Goal: Task Accomplishment & Management: Manage account settings

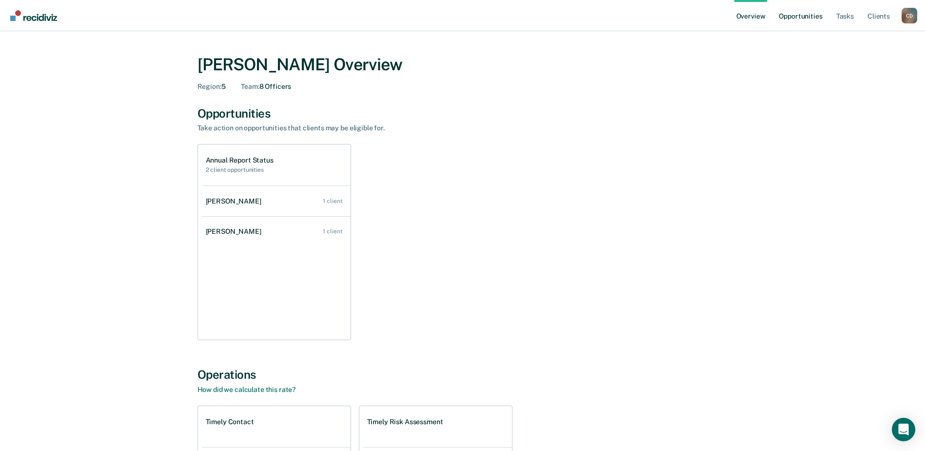
click at [792, 20] on link "Opportunities" at bounding box center [800, 15] width 47 height 31
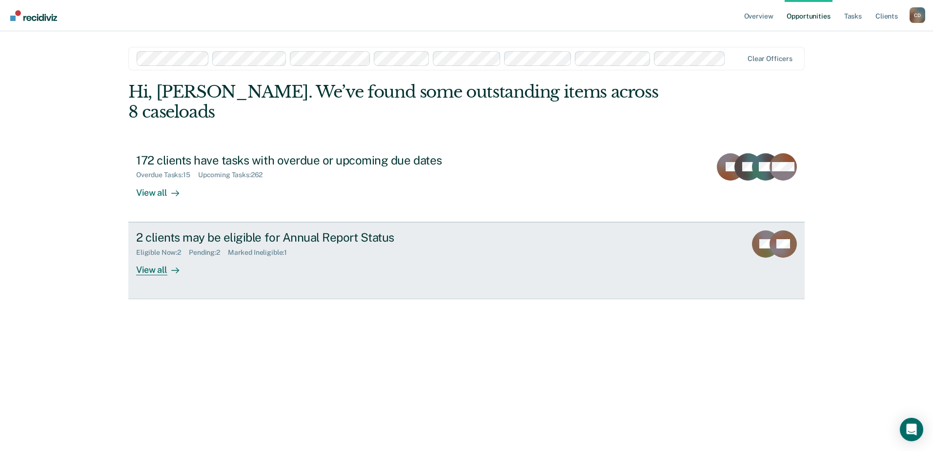
click at [163, 256] on div "View all" at bounding box center [163, 265] width 55 height 19
click at [207, 248] on div "Pending : 2" at bounding box center [208, 252] width 39 height 8
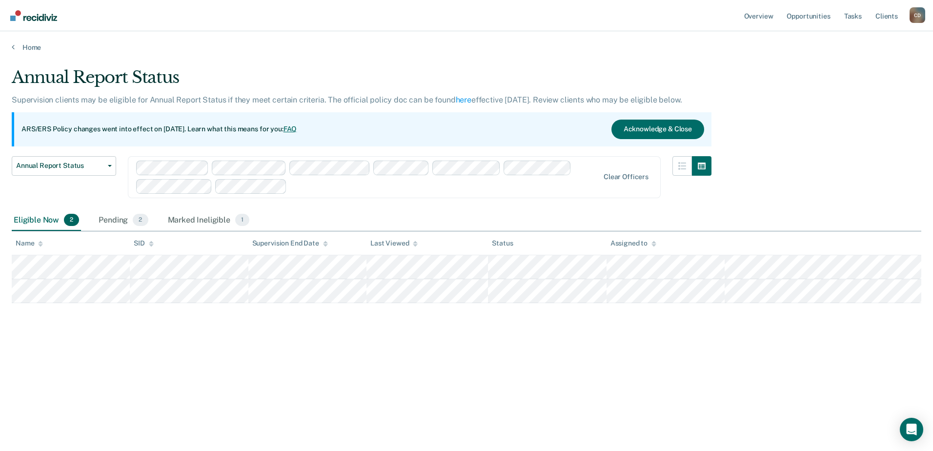
click at [100, 313] on div "Annual Report Status Supervision clients may be eligible for Annual Report Stat…" at bounding box center [466, 222] width 909 height 310
click at [116, 221] on div "Pending 2" at bounding box center [123, 220] width 53 height 21
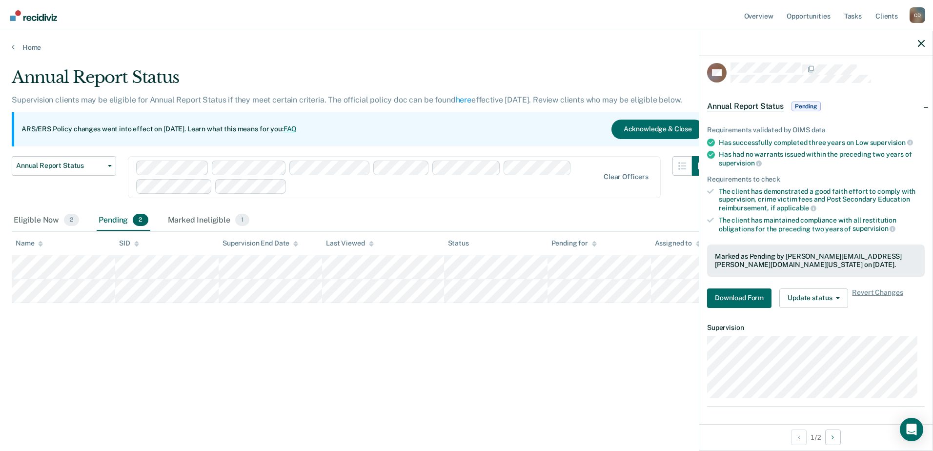
scroll to position [6, 0]
click at [831, 437] on button "Next Opportunity" at bounding box center [833, 437] width 16 height 16
click at [797, 437] on icon "Previous Opportunity" at bounding box center [798, 437] width 2 height 7
click at [807, 104] on span "Pending" at bounding box center [805, 105] width 29 height 10
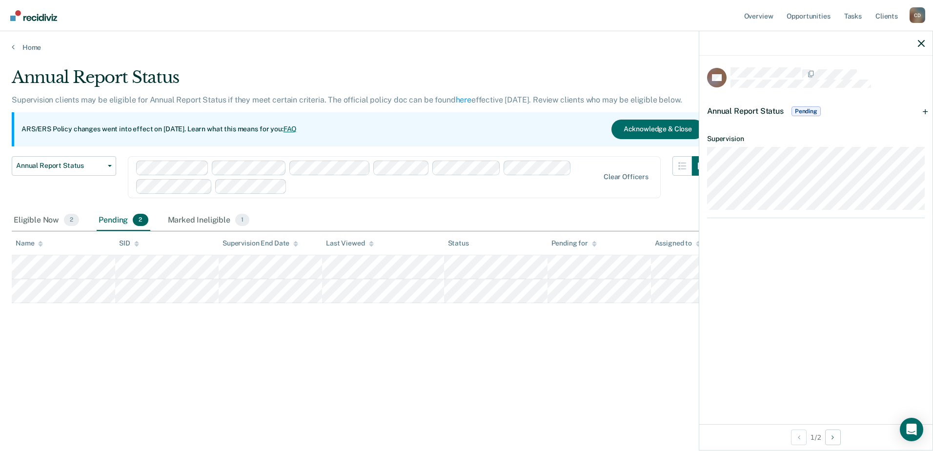
scroll to position [0, 0]
click at [808, 112] on span "Pending" at bounding box center [805, 111] width 29 height 10
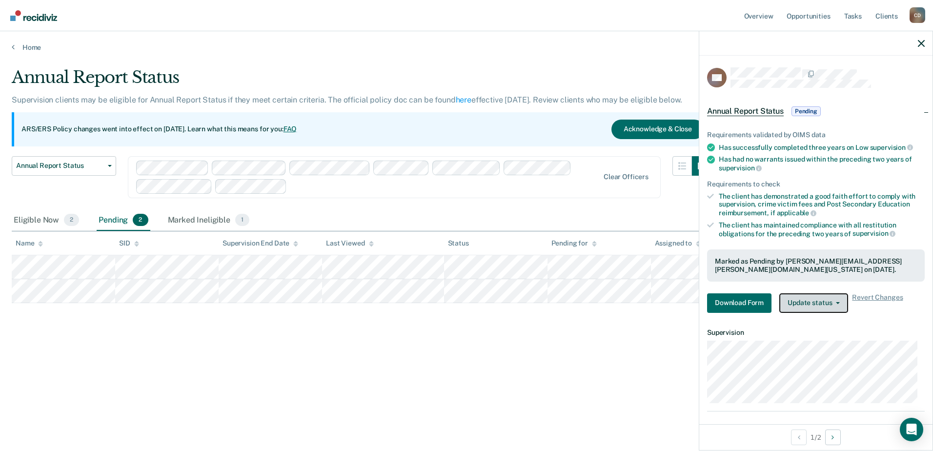
click at [841, 302] on button "Update status" at bounding box center [813, 303] width 69 height 20
click at [625, 333] on div "Annual Report Status Supervision clients may be eligible for Annual Report Stat…" at bounding box center [466, 222] width 909 height 310
click at [921, 41] on icon "button" at bounding box center [920, 43] width 7 height 7
click at [924, 45] on icon "button" at bounding box center [920, 43] width 7 height 7
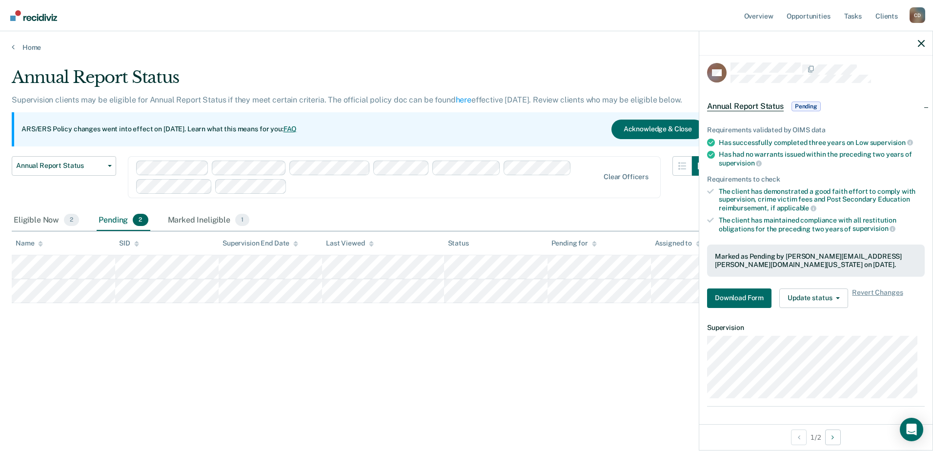
scroll to position [6, 0]
click at [836, 297] on icon "button" at bounding box center [837, 297] width 4 height 2
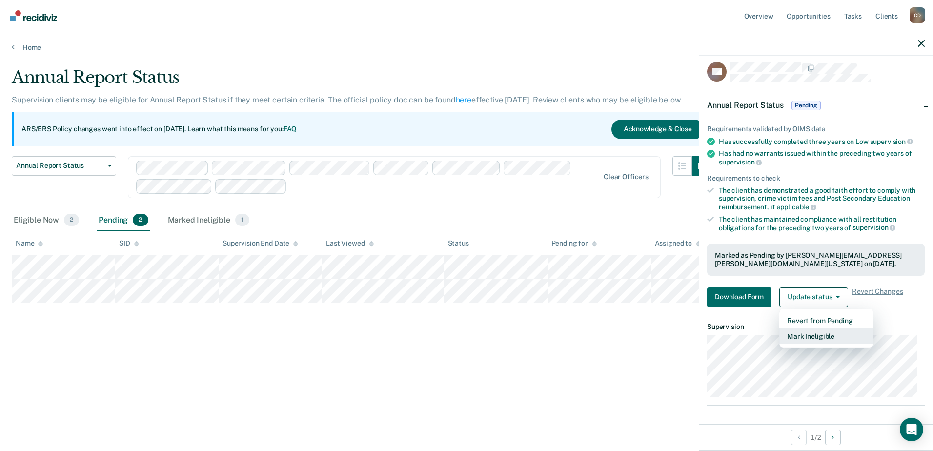
click at [804, 337] on button "Mark Ineligible" at bounding box center [826, 336] width 94 height 16
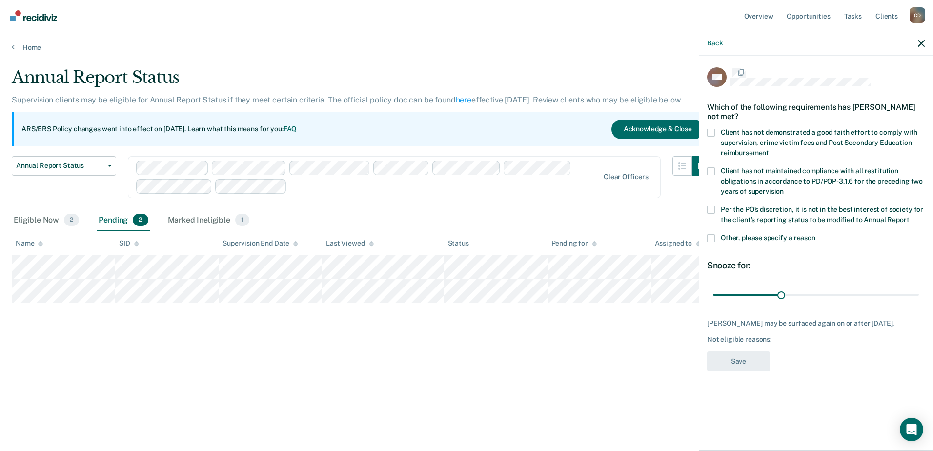
scroll to position [0, 0]
click at [708, 239] on span at bounding box center [711, 239] width 8 height 8
click at [815, 235] on input "Other, please specify a reason" at bounding box center [815, 235] width 0 height 0
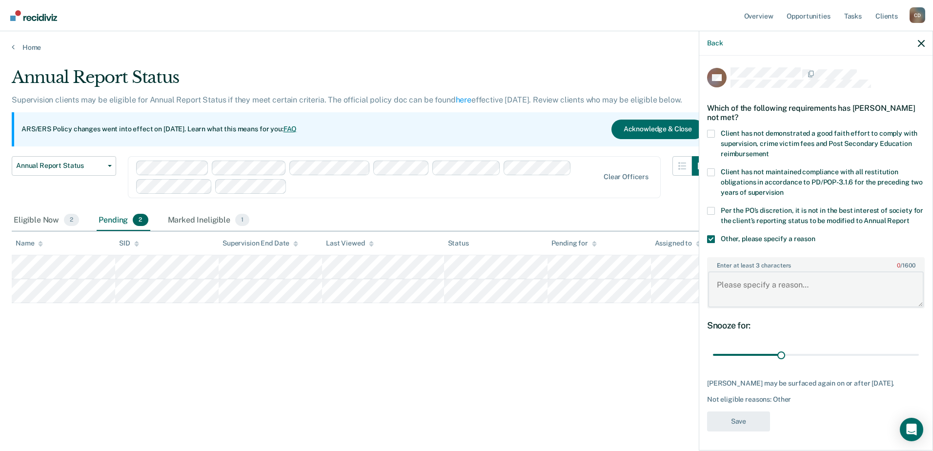
click at [740, 301] on textarea "Enter at least 3 characters 0 / 1600" at bounding box center [816, 289] width 216 height 36
click at [851, 291] on textarea "The client resides at the [GEOGRAPHIC_DATA]" at bounding box center [816, 289] width 216 height 36
click at [905, 296] on textarea "The client resides at the [GEOGRAPHIC_DATA]" at bounding box center [816, 289] width 216 height 36
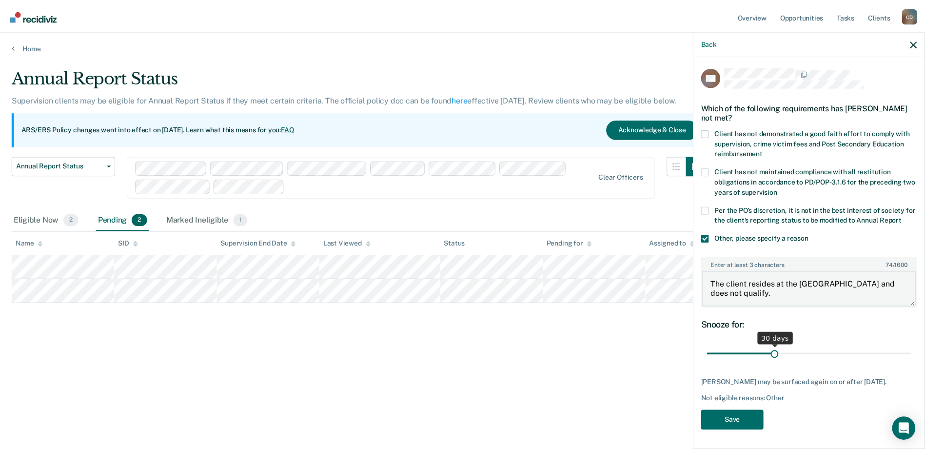
scroll to position [18, 0]
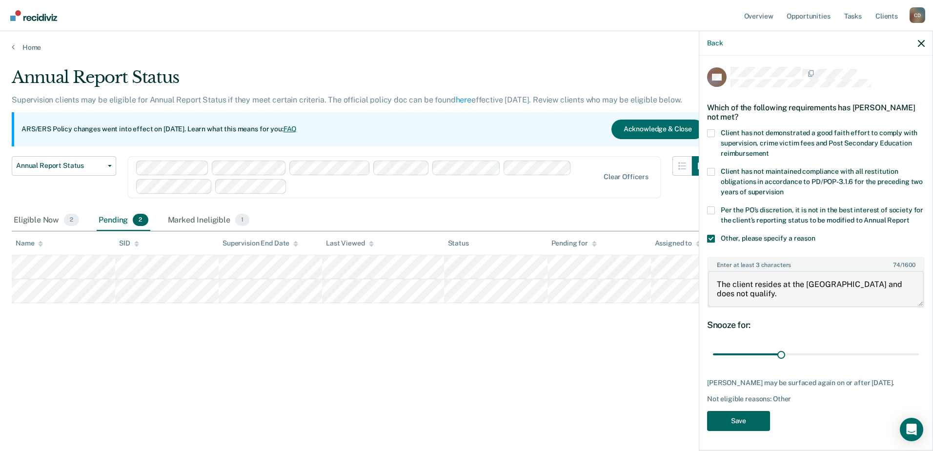
type textarea "The client resides at the [GEOGRAPHIC_DATA] and does not qualify."
click at [753, 425] on button "Save" at bounding box center [738, 421] width 63 height 20
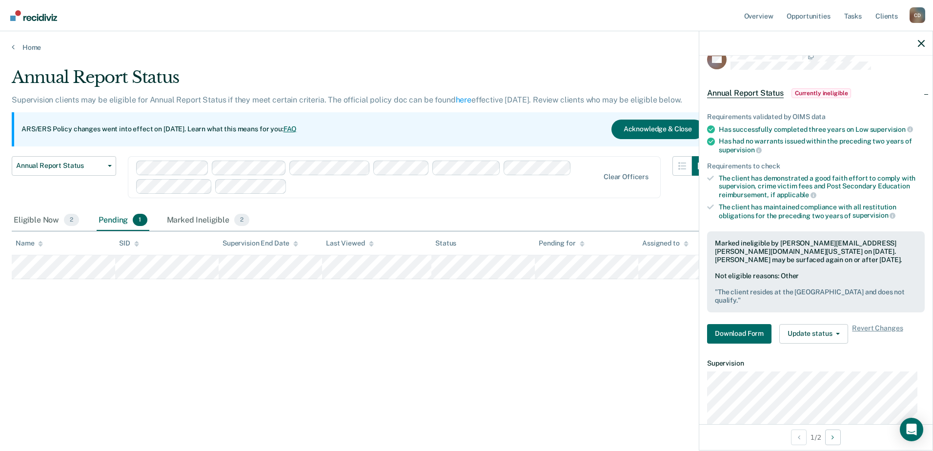
click at [559, 298] on div "Annual Report Status Supervision clients may be eligible for Annual Report Stat…" at bounding box center [466, 222] width 909 height 310
click at [919, 42] on icon "button" at bounding box center [920, 43] width 7 height 7
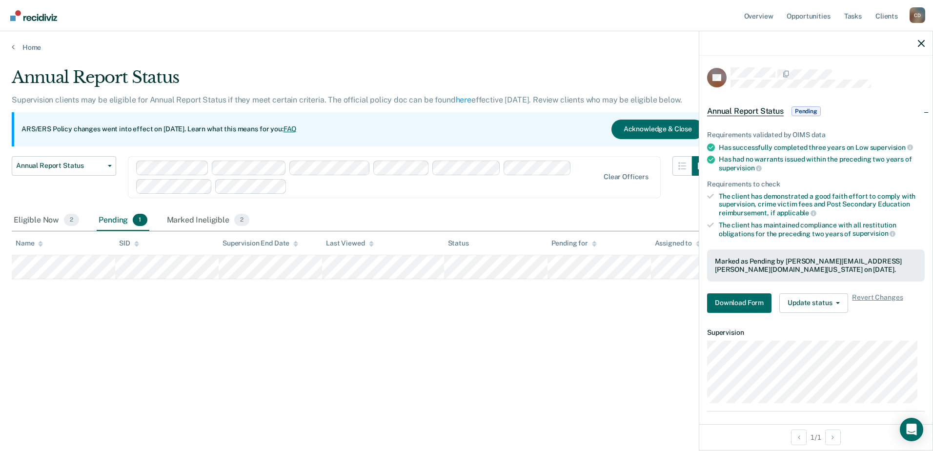
click at [612, 342] on div "Annual Report Status Supervision clients may be eligible for Annual Report Stat…" at bounding box center [466, 222] width 909 height 310
click at [921, 46] on icon "button" at bounding box center [920, 43] width 7 height 7
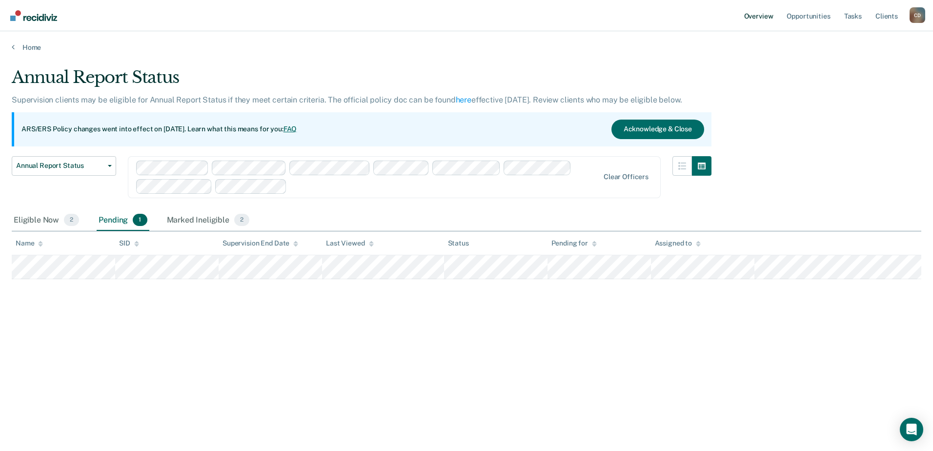
click at [763, 17] on link "Overview" at bounding box center [758, 15] width 33 height 31
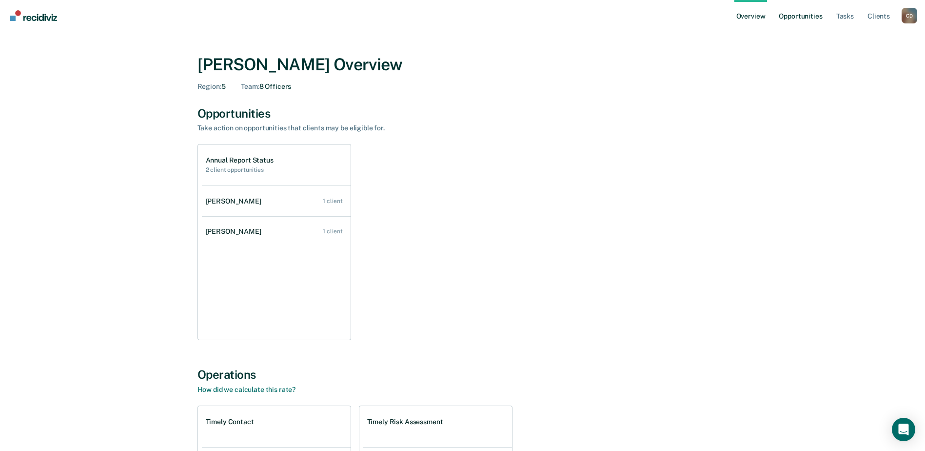
click at [798, 19] on link "Opportunities" at bounding box center [800, 15] width 47 height 31
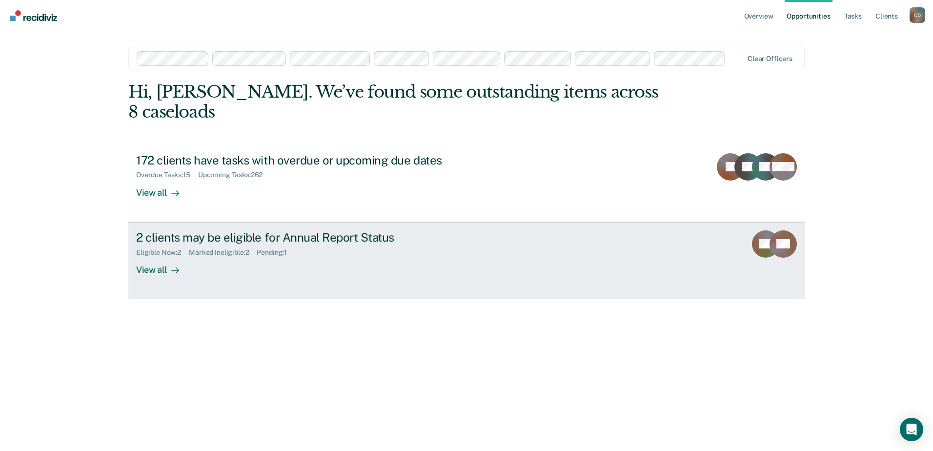
click at [172, 248] on div "Eligible Now : 2" at bounding box center [162, 252] width 53 height 8
click at [233, 248] on div "Marked Ineligible : 2" at bounding box center [223, 252] width 68 height 8
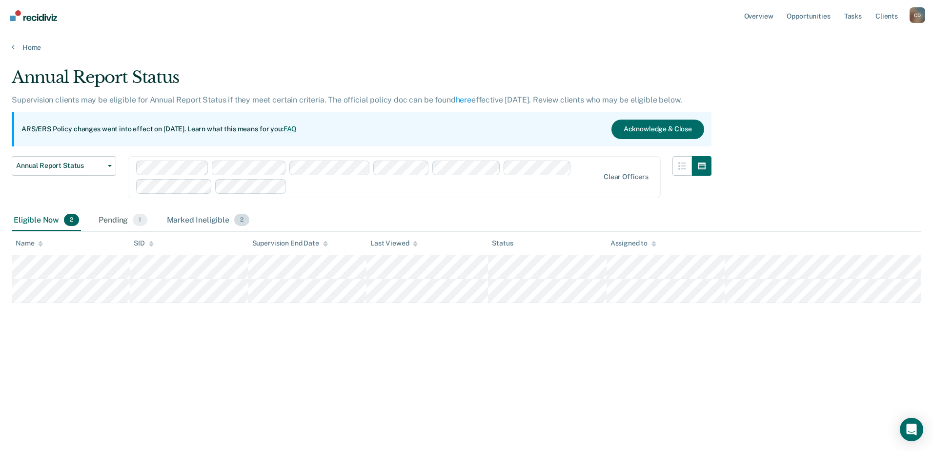
click at [204, 218] on div "Marked Ineligible 2" at bounding box center [208, 220] width 87 height 21
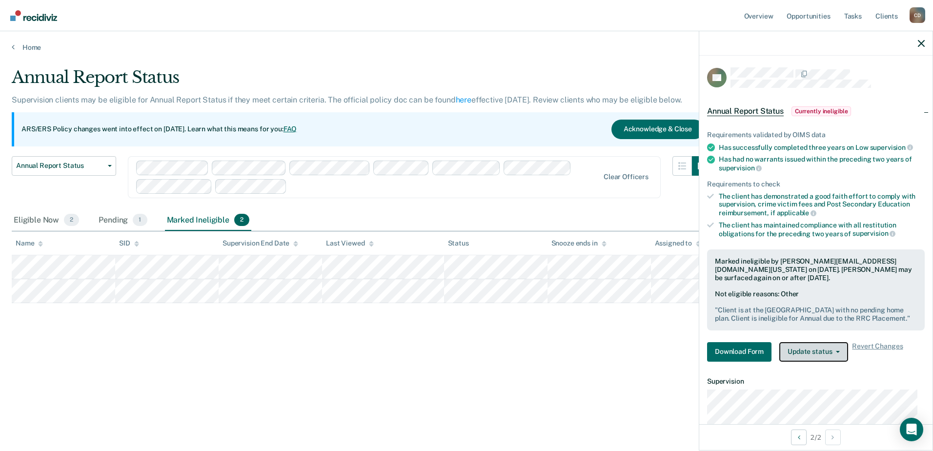
click at [834, 355] on button "Update status" at bounding box center [813, 352] width 69 height 20
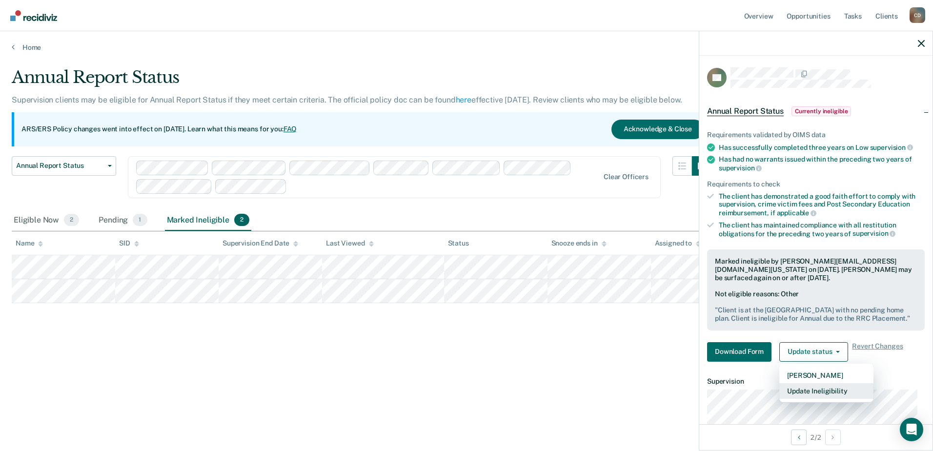
click at [800, 392] on button "Update Ineligibility" at bounding box center [826, 391] width 94 height 16
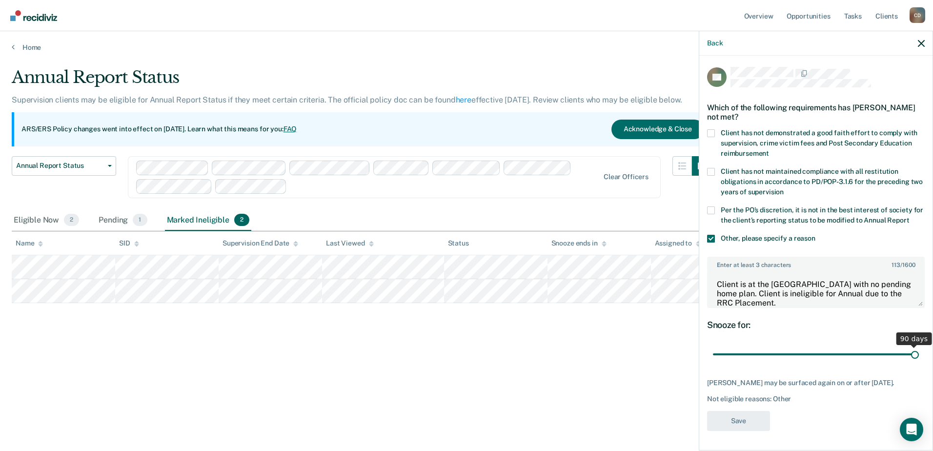
scroll to position [18, 0]
click at [923, 41] on icon "button" at bounding box center [920, 43] width 7 height 7
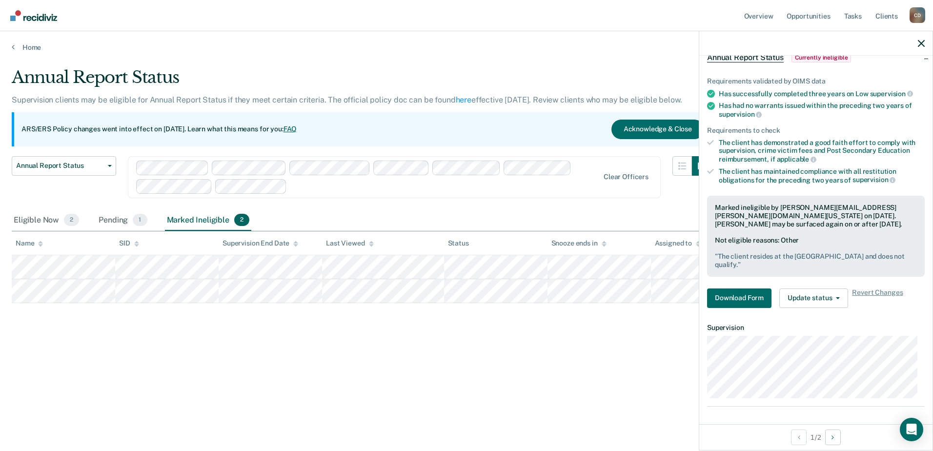
scroll to position [55, 0]
click at [578, 356] on div "Annual Report Status Supervision clients may be eligible for Annual Report Stat…" at bounding box center [466, 222] width 909 height 310
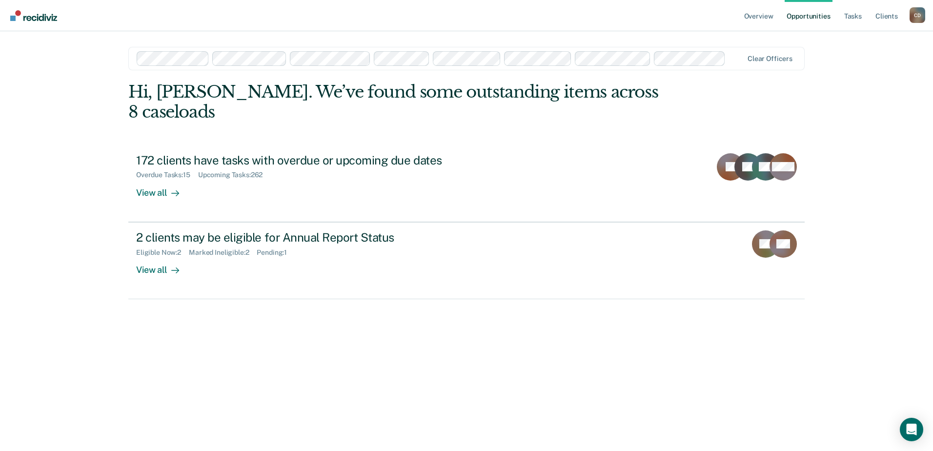
click at [800, 19] on link "Opportunities" at bounding box center [807, 15] width 47 height 31
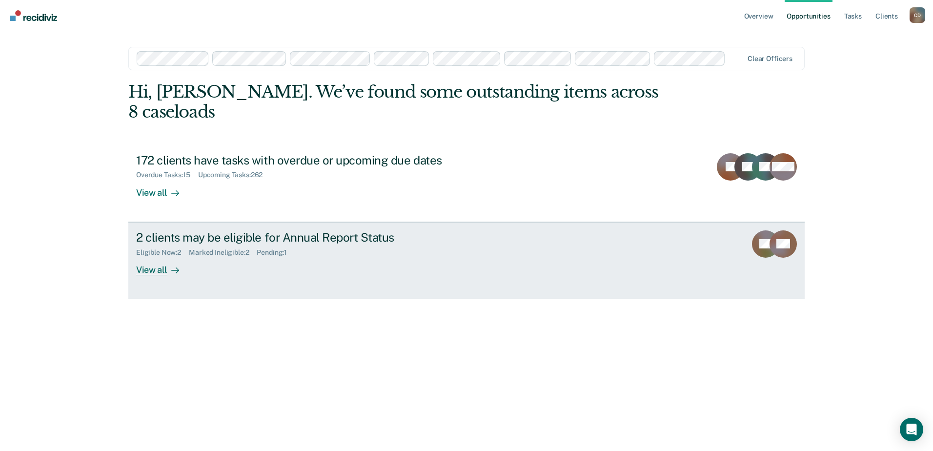
click at [291, 248] on div "Pending : 1" at bounding box center [276, 252] width 38 height 8
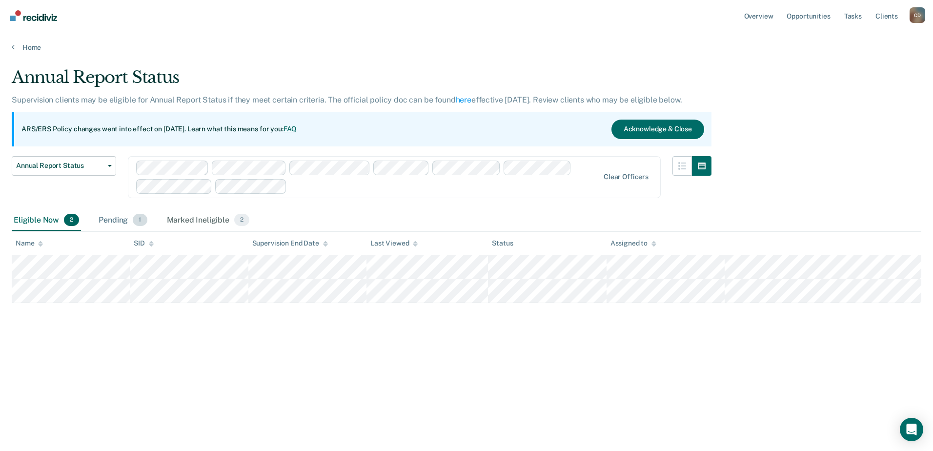
click at [131, 224] on div "Pending 1" at bounding box center [123, 220] width 52 height 21
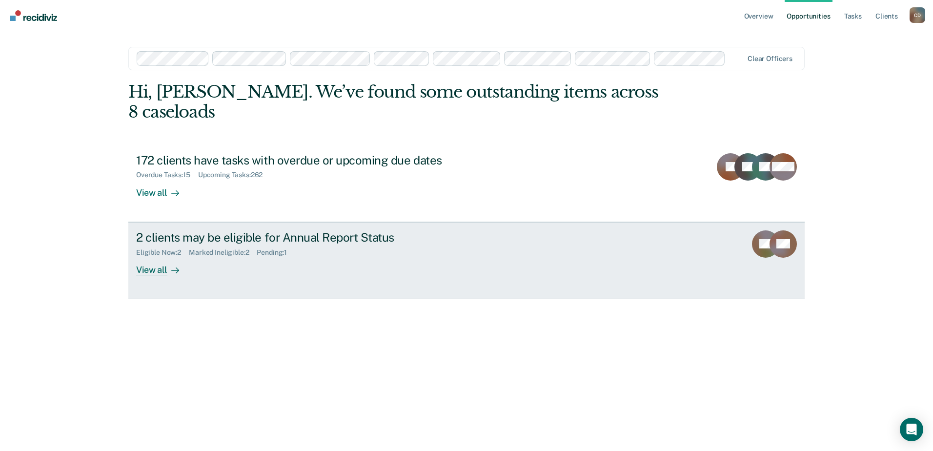
click at [200, 248] on div "Marked Ineligible : 2" at bounding box center [223, 252] width 68 height 8
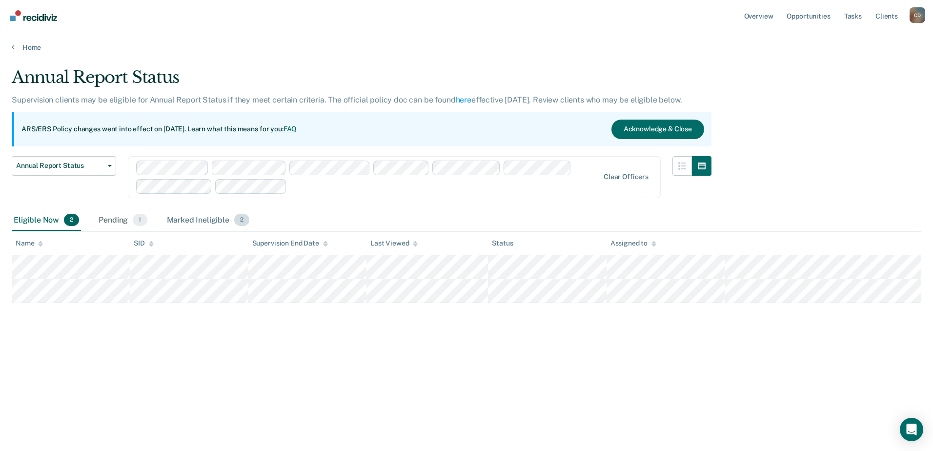
click at [212, 217] on div "Marked Ineligible 2" at bounding box center [208, 220] width 87 height 21
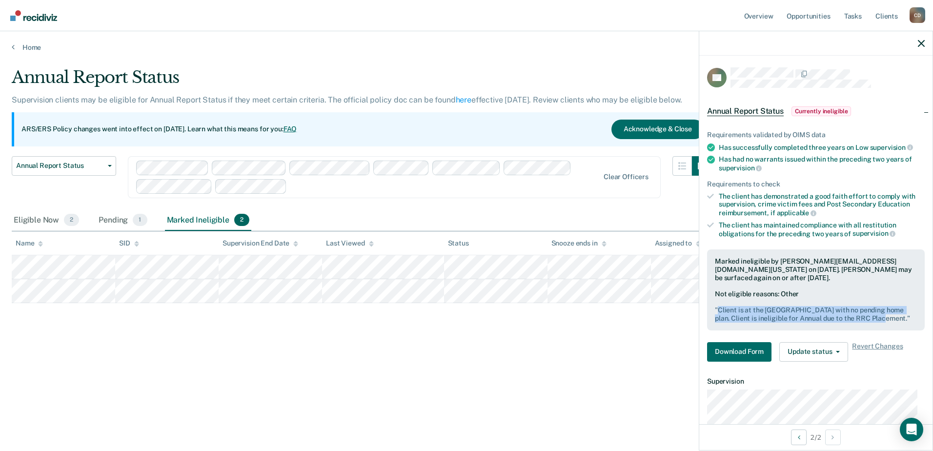
drag, startPoint x: 718, startPoint y: 308, endPoint x: 889, endPoint y: 317, distance: 170.9
click at [889, 317] on pre "" Client is at the [GEOGRAPHIC_DATA] with no pending home plan. Client is ineli…" at bounding box center [816, 314] width 202 height 17
drag, startPoint x: 889, startPoint y: 317, endPoint x: 880, endPoint y: 317, distance: 8.3
copy pre "Client is at the [GEOGRAPHIC_DATA] with no pending home plan. Client is ineligi…"
click at [559, 365] on div "Annual Report Status Supervision clients may be eligible for Annual Report Stat…" at bounding box center [466, 222] width 909 height 310
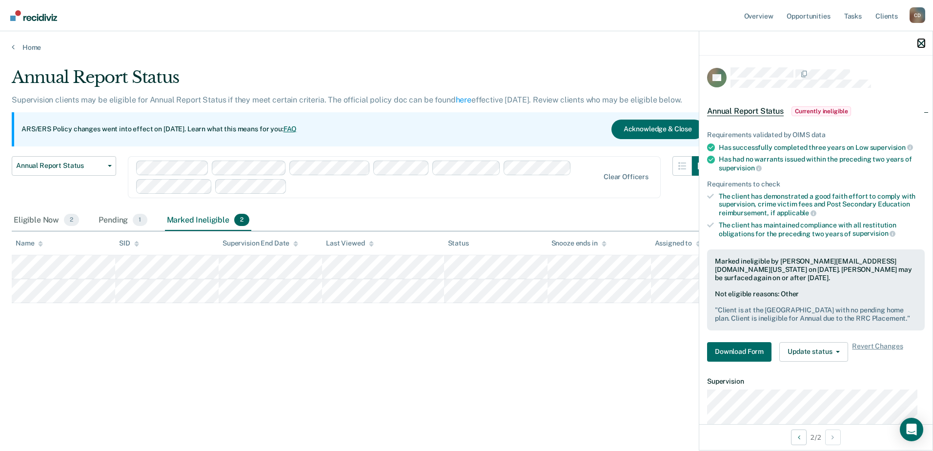
click at [919, 45] on icon "button" at bounding box center [920, 43] width 7 height 7
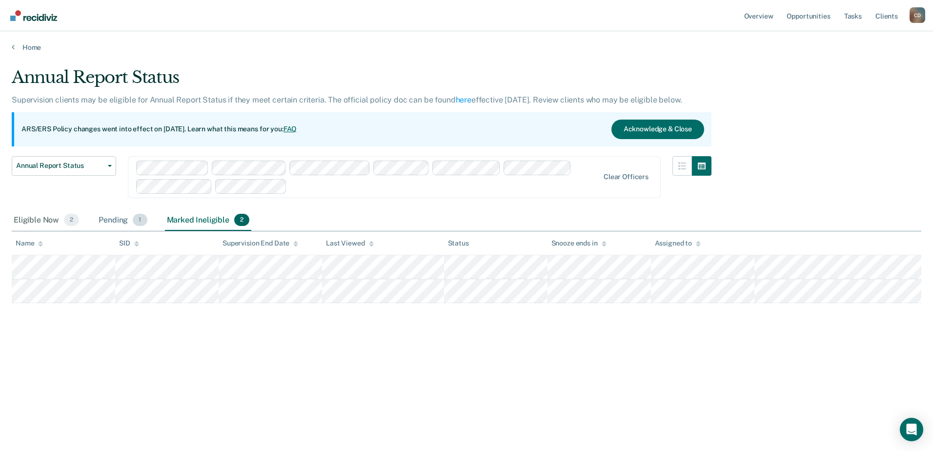
click at [123, 220] on div "Pending 1" at bounding box center [123, 220] width 52 height 21
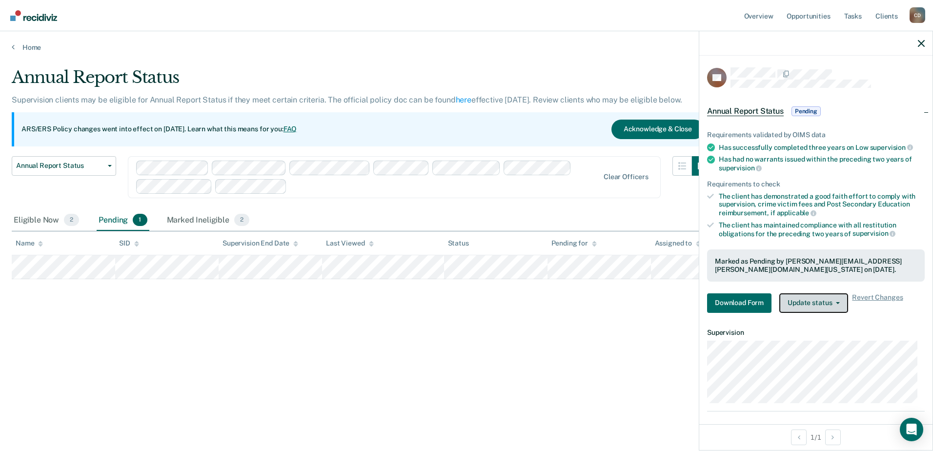
click at [838, 302] on icon "button" at bounding box center [837, 303] width 4 height 2
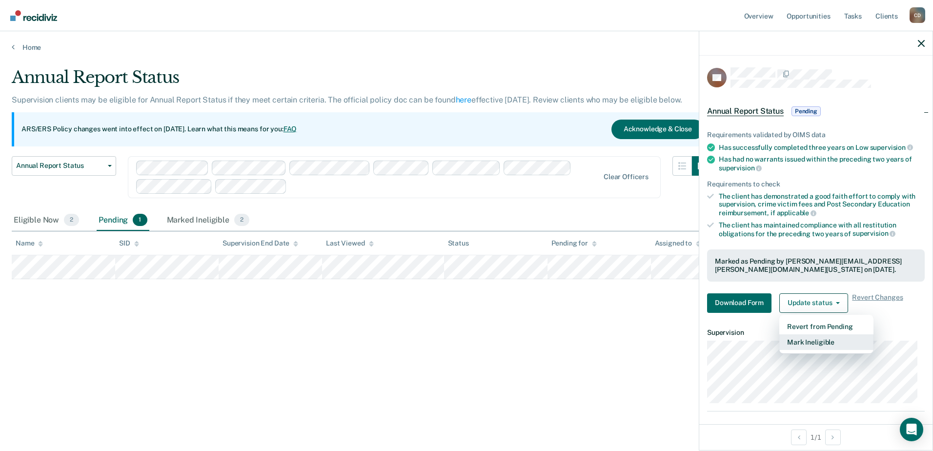
click at [815, 344] on button "Mark Ineligible" at bounding box center [826, 342] width 94 height 16
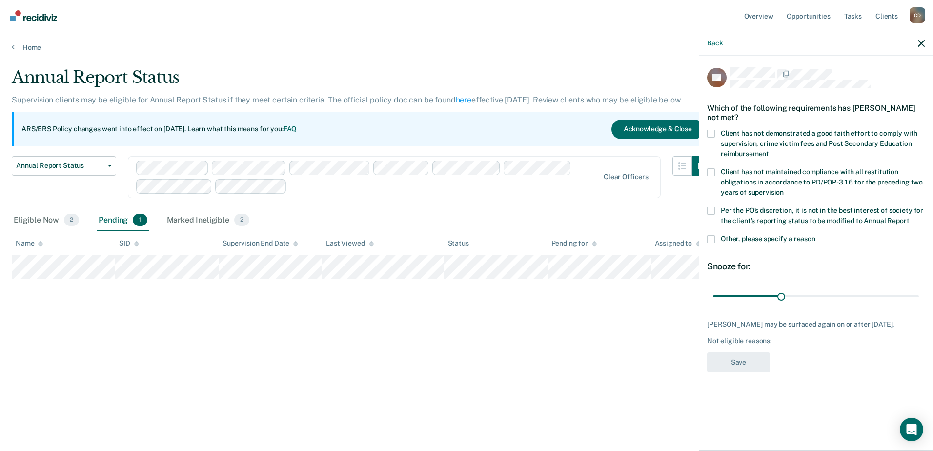
click at [711, 239] on span at bounding box center [711, 239] width 8 height 8
click at [815, 235] on input "Other, please specify a reason" at bounding box center [815, 235] width 0 height 0
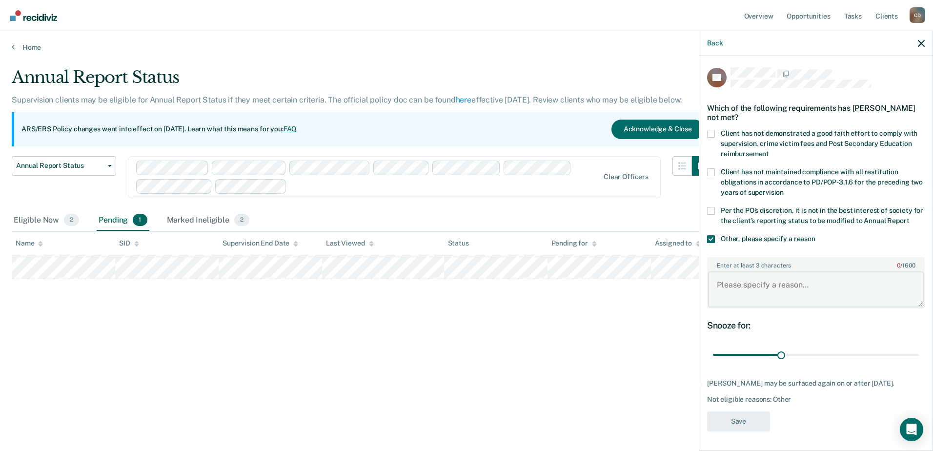
paste textarea "Client is at the [GEOGRAPHIC_DATA] with no pending home plan. Client is ineligi…"
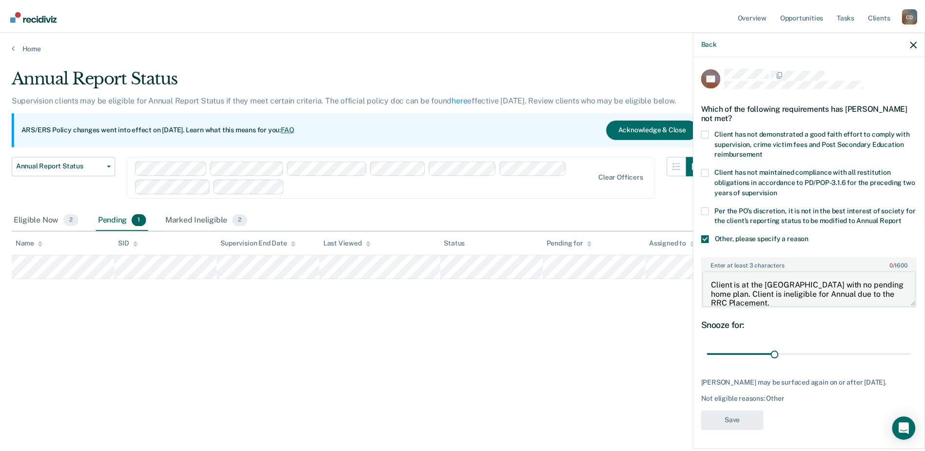
scroll to position [1, 0]
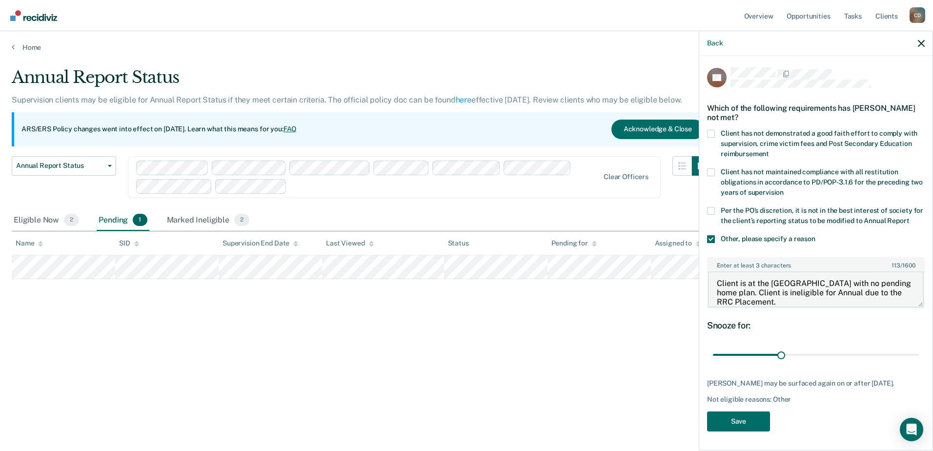
click at [803, 284] on textarea "Client is at the [GEOGRAPHIC_DATA] with no pending home plan. Client is ineligi…" at bounding box center [816, 289] width 216 height 36
click at [766, 282] on textarea "Client is at the [GEOGRAPHIC_DATA] Residential Reentry Center with no pending h…" at bounding box center [816, 289] width 216 height 36
click at [818, 283] on textarea "The client resides at [GEOGRAPHIC_DATA] with no pending home plan. Client is in…" at bounding box center [816, 289] width 216 height 36
type textarea "The client resides at the [GEOGRAPHIC_DATA] with no pending home plan. Client i…"
click at [742, 416] on button "Save" at bounding box center [738, 421] width 63 height 20
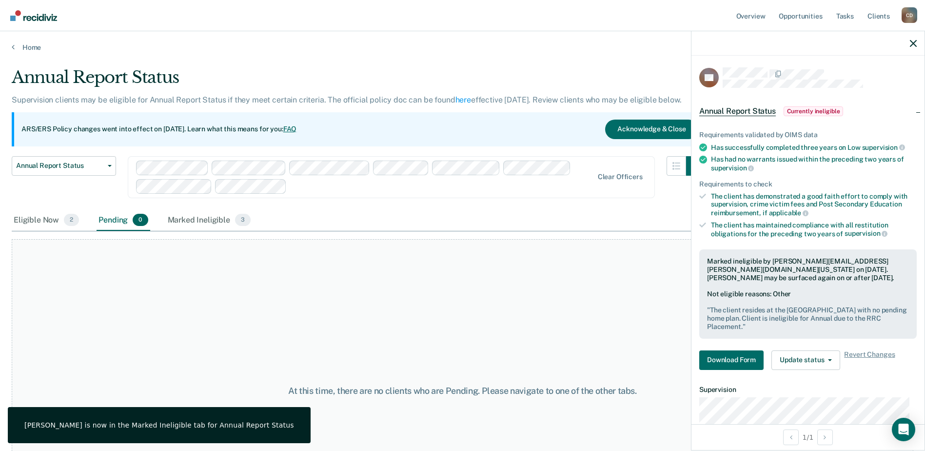
click at [464, 292] on div "At this time, there are no clients who are Pending. Please navigate to one of t…" at bounding box center [463, 390] width 902 height 302
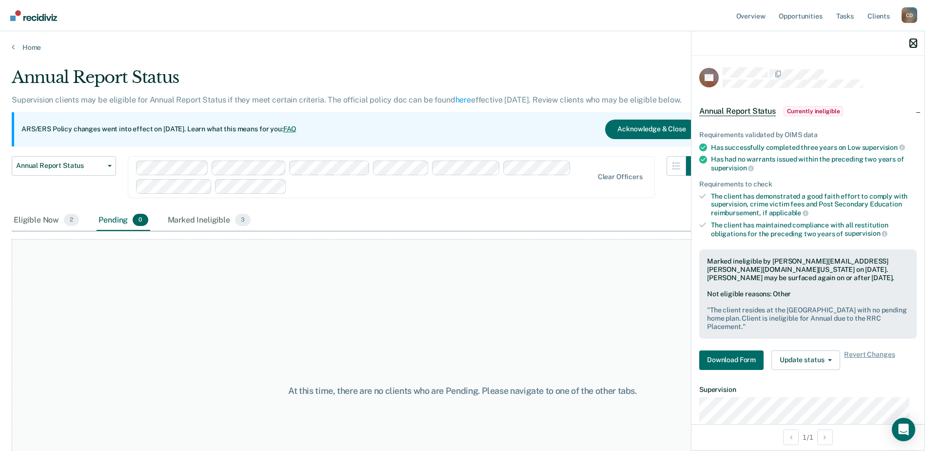
click at [914, 45] on icon "button" at bounding box center [913, 43] width 7 height 7
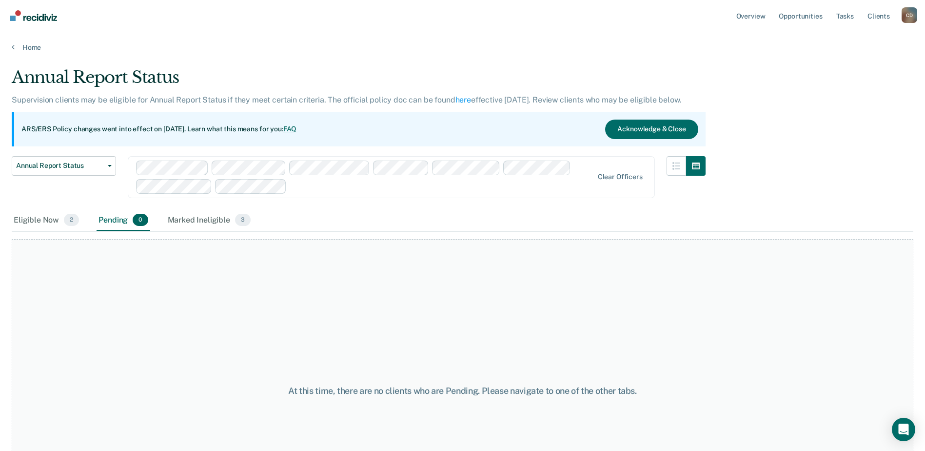
click at [625, 274] on div "At this time, there are no clients who are Pending. Please navigate to one of t…" at bounding box center [463, 390] width 902 height 302
click at [497, 307] on div "At this time, there are no clients who are Pending. Please navigate to one of t…" at bounding box center [463, 390] width 902 height 302
click at [805, 12] on link "Opportunities" at bounding box center [800, 15] width 47 height 31
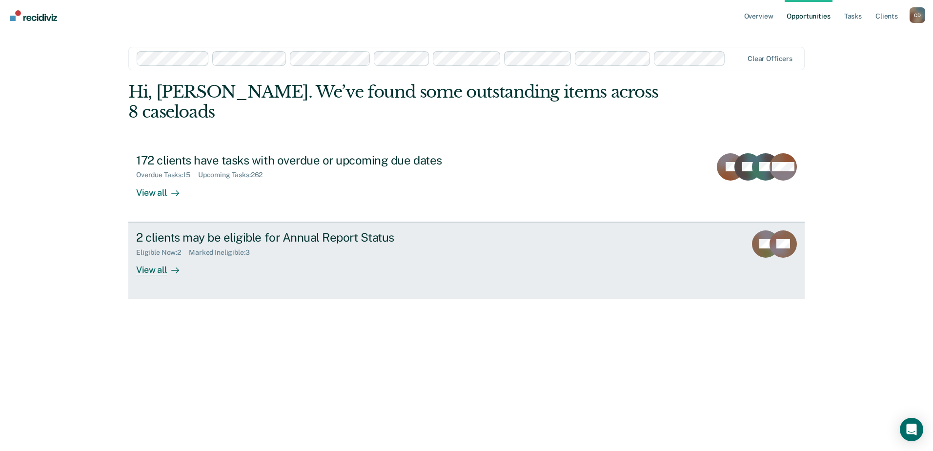
click at [193, 248] on div "Marked Ineligible : 3" at bounding box center [223, 252] width 68 height 8
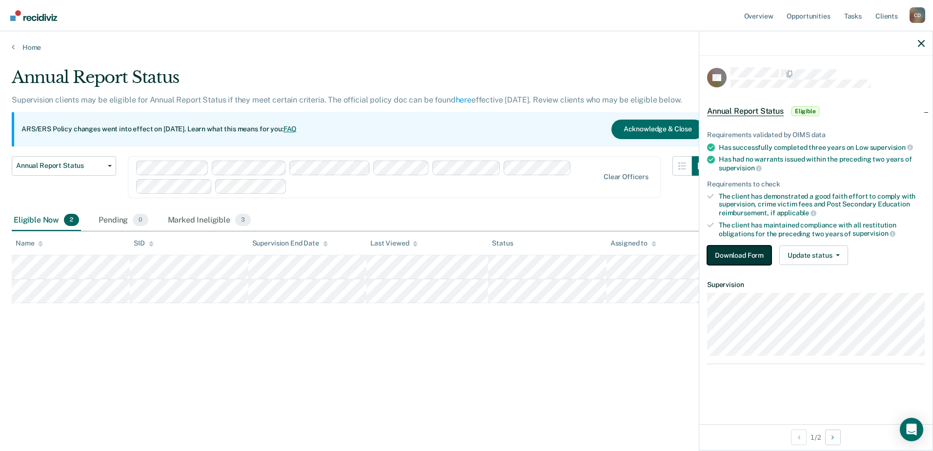
click at [740, 259] on button "Download Form" at bounding box center [739, 255] width 64 height 20
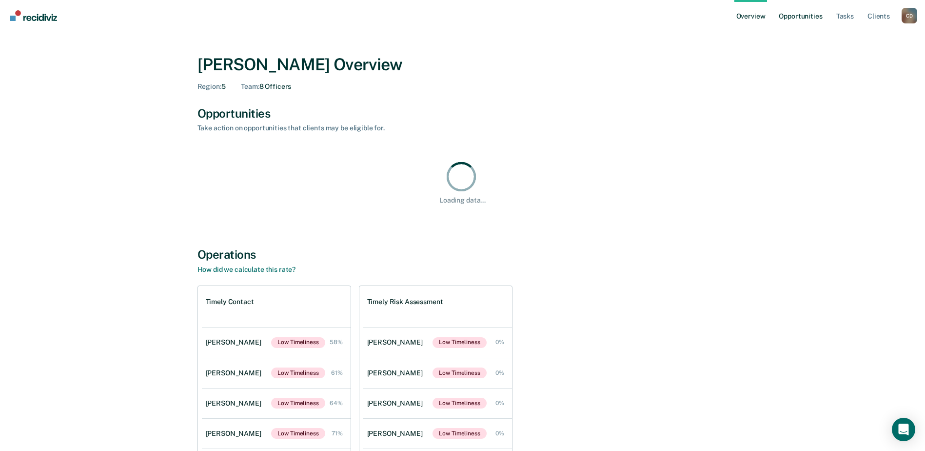
click at [797, 18] on link "Opportunities" at bounding box center [800, 15] width 47 height 31
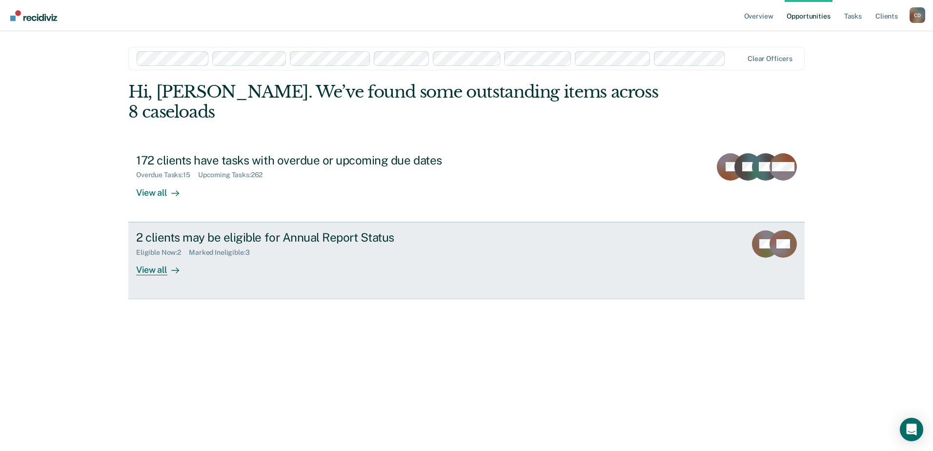
click at [217, 248] on div "Marked Ineligible : 3" at bounding box center [223, 252] width 68 height 8
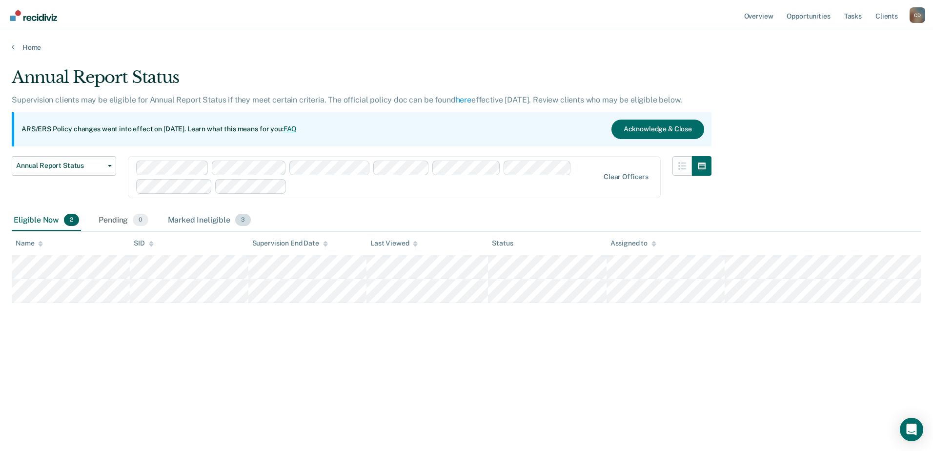
click at [218, 219] on div "Marked Ineligible 3" at bounding box center [209, 220] width 87 height 21
